Goal: Information Seeking & Learning: Learn about a topic

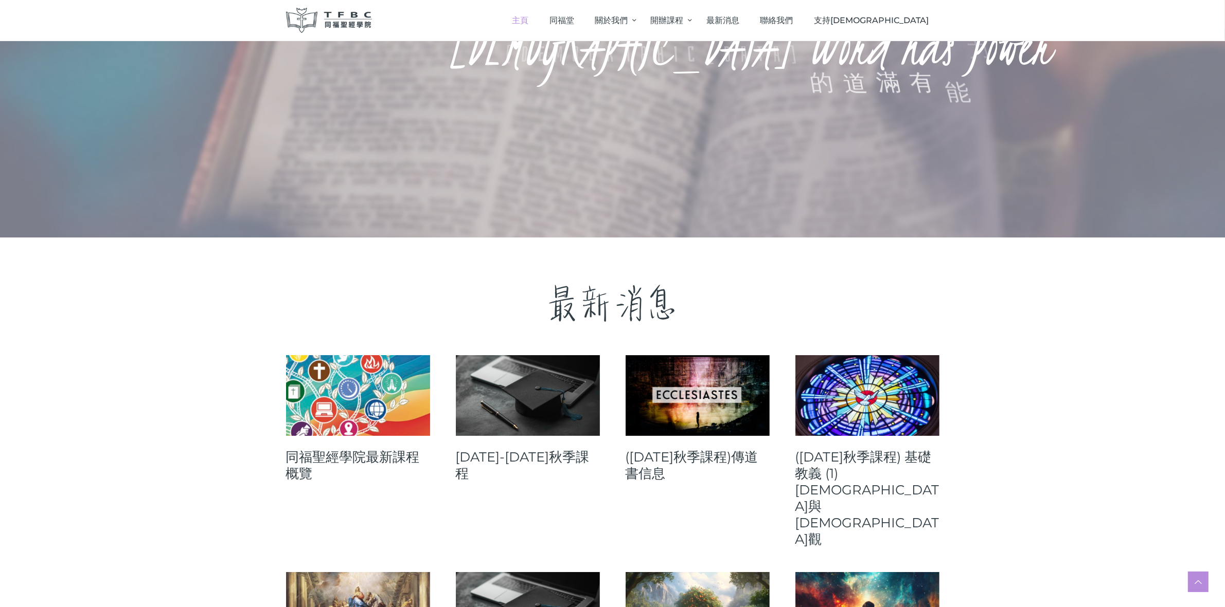
scroll to position [193, 0]
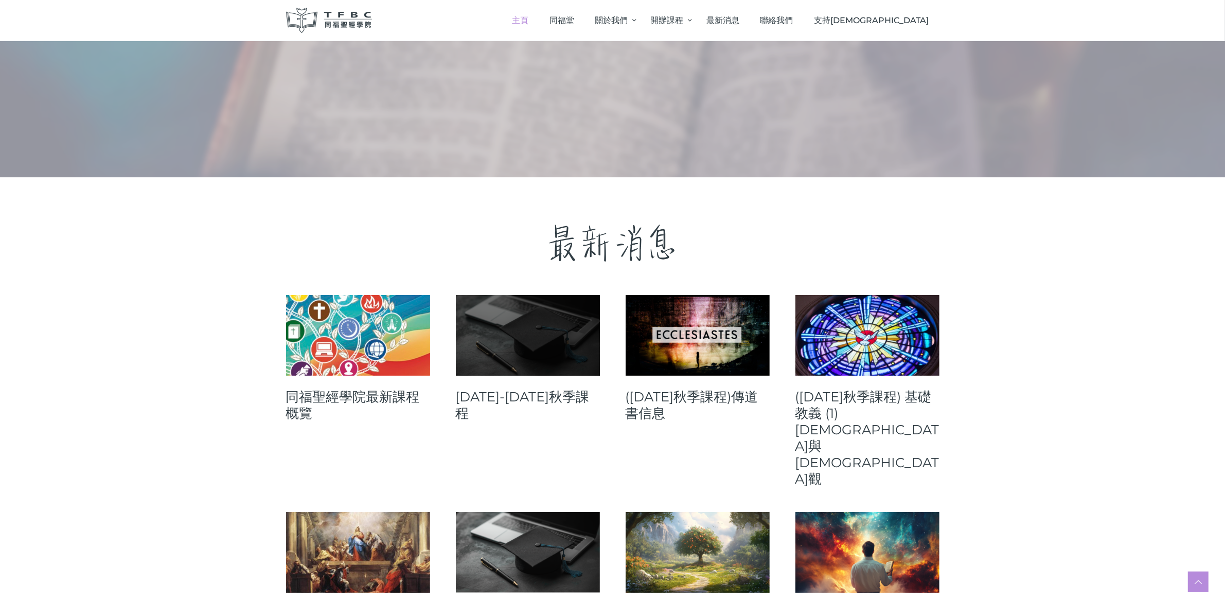
click at [562, 337] on link at bounding box center [528, 335] width 144 height 81
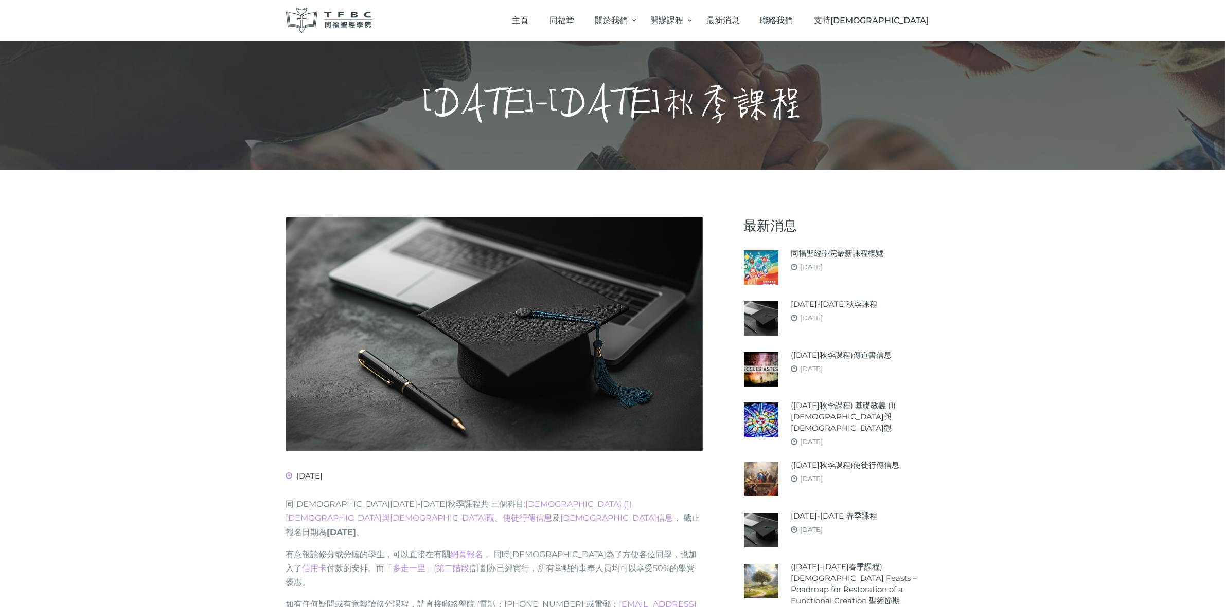
scroll to position [321, 0]
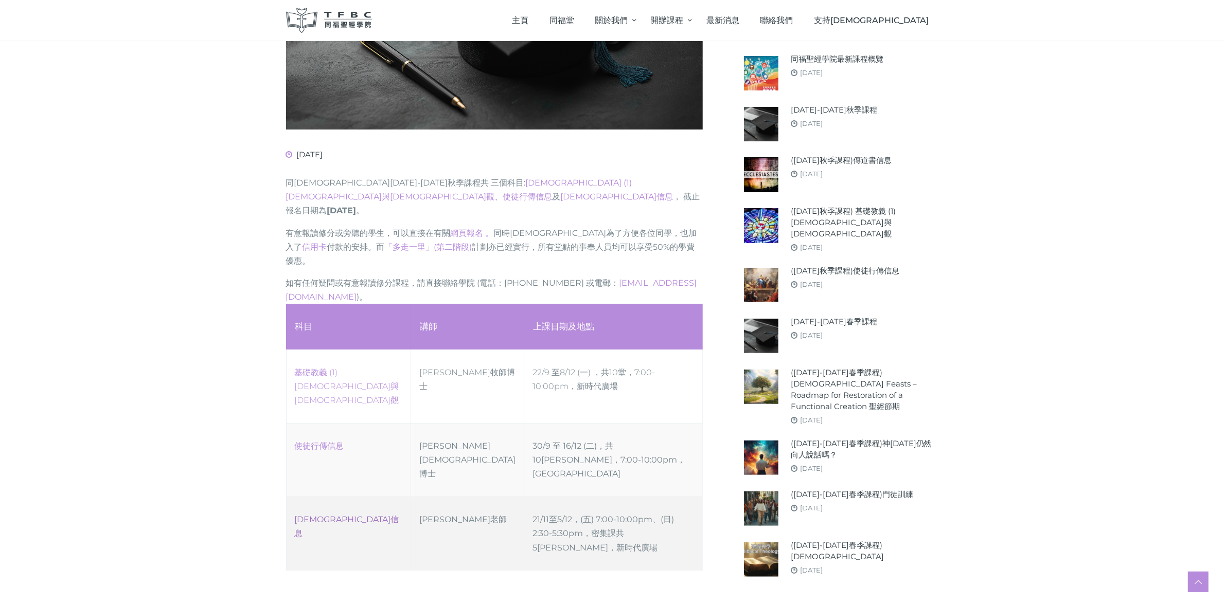
click at [304, 515] on link "[DEMOGRAPHIC_DATA]信息" at bounding box center [347, 527] width 104 height 24
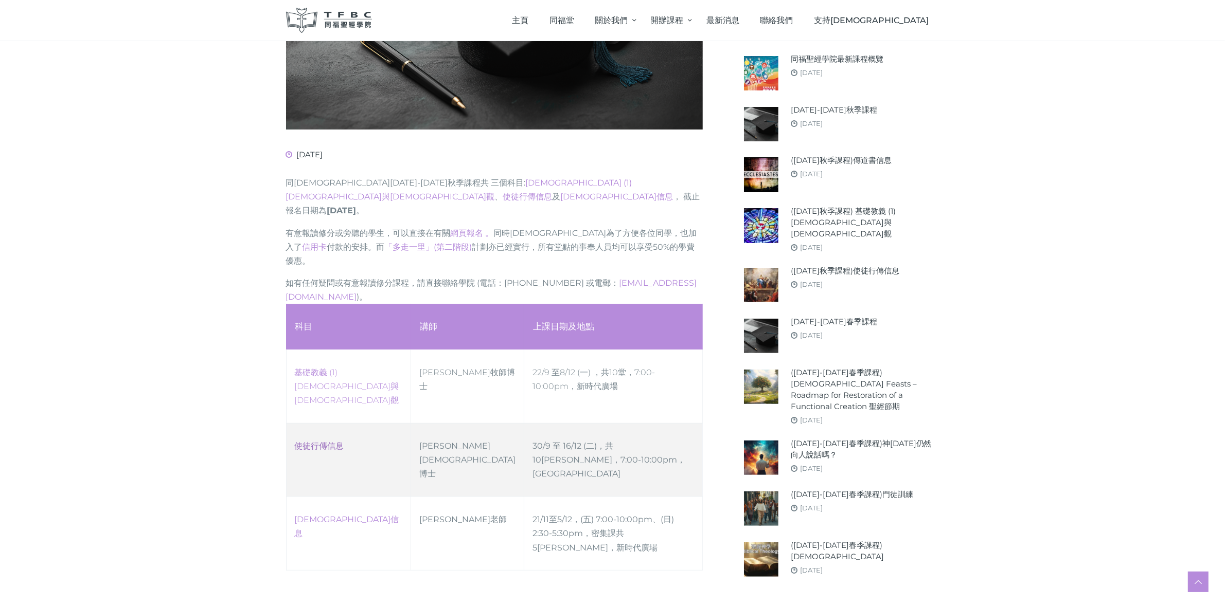
click at [333, 441] on link "使徒行傳信息" at bounding box center [319, 446] width 49 height 10
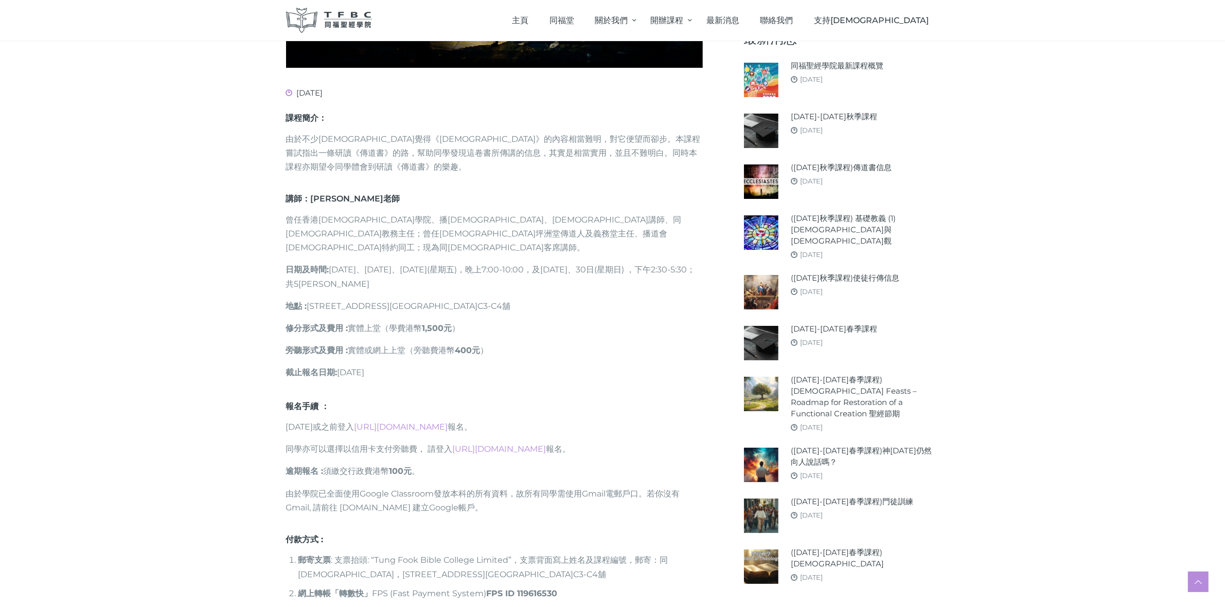
scroll to position [386, 0]
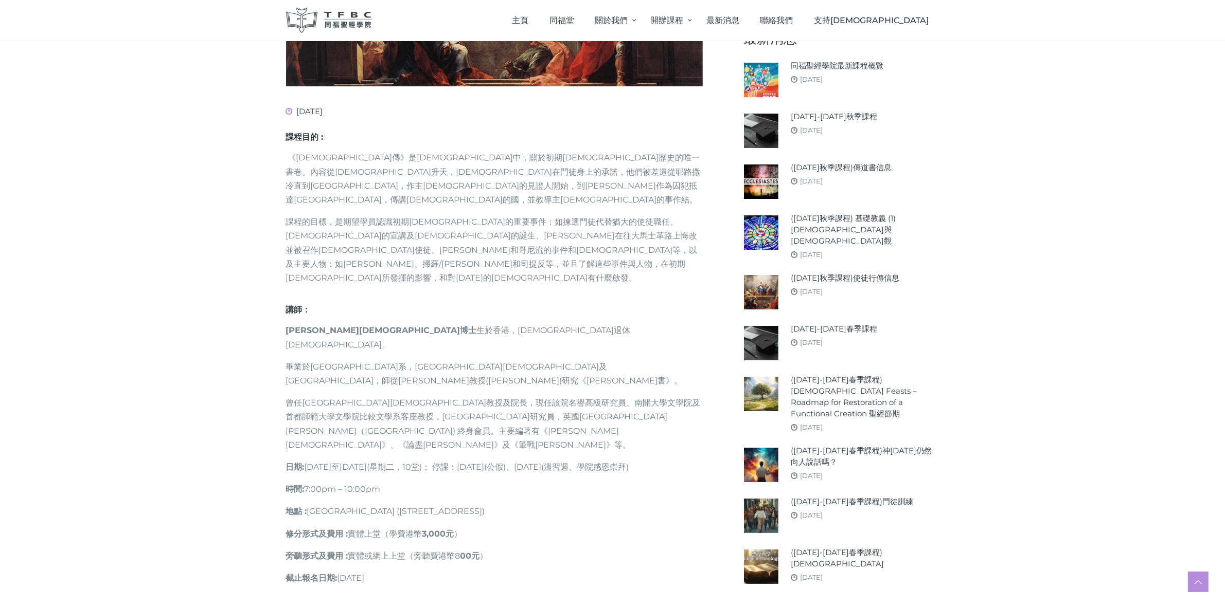
scroll to position [579, 0]
